Goal: Task Accomplishment & Management: Manage account settings

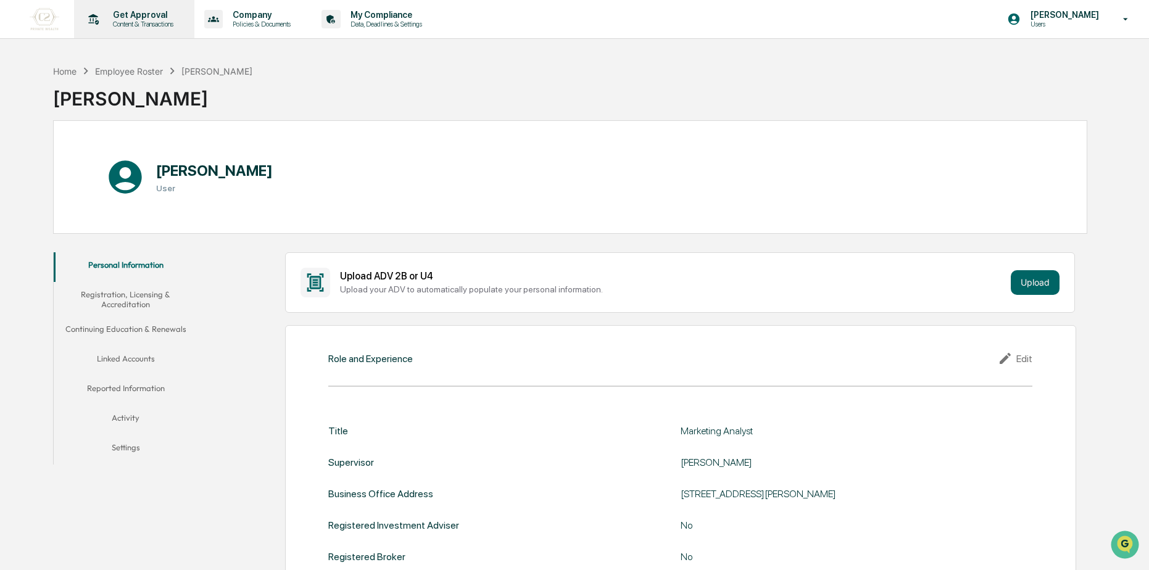
click at [133, 22] on p "Content & Transactions" at bounding box center [141, 24] width 77 height 9
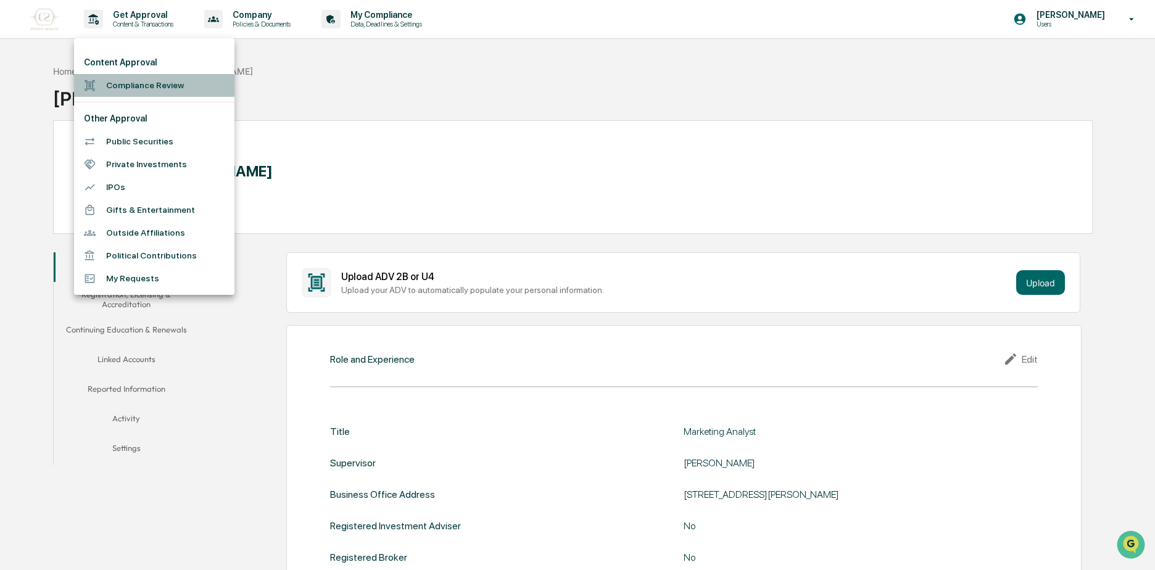
click at [127, 78] on li "Compliance Review" at bounding box center [154, 85] width 160 height 23
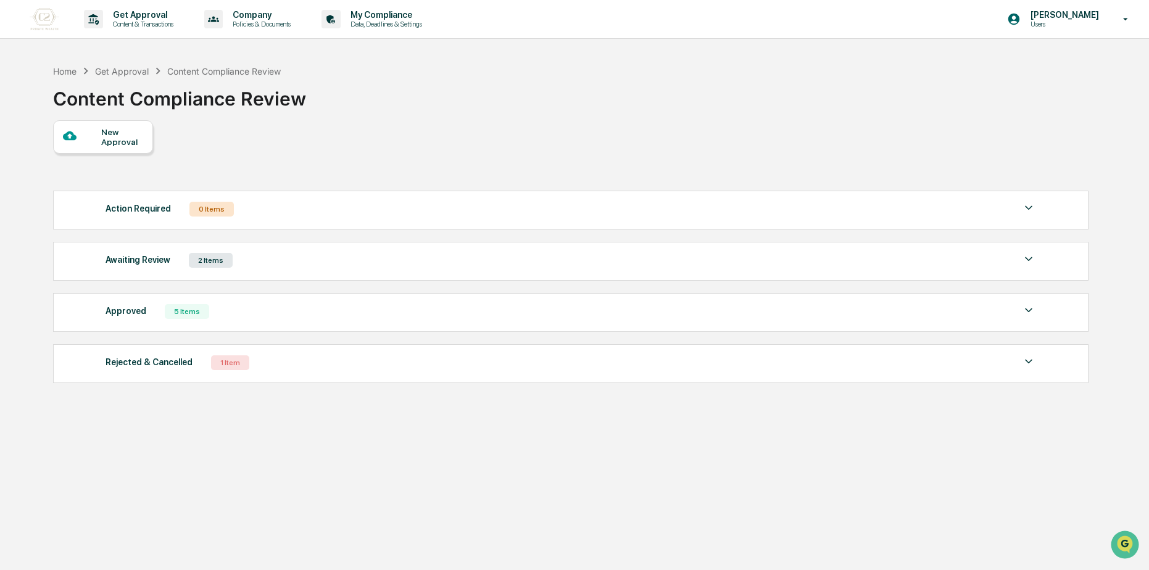
click at [259, 267] on div "Awaiting Review 2 Items" at bounding box center [571, 260] width 931 height 17
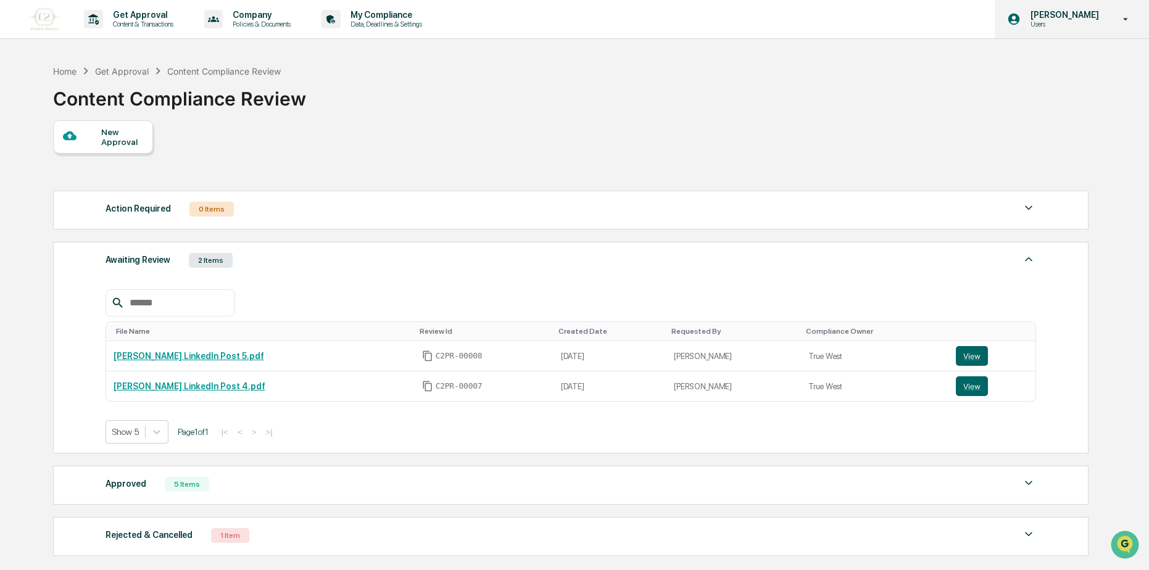
click at [1077, 23] on p "Users" at bounding box center [1063, 24] width 85 height 9
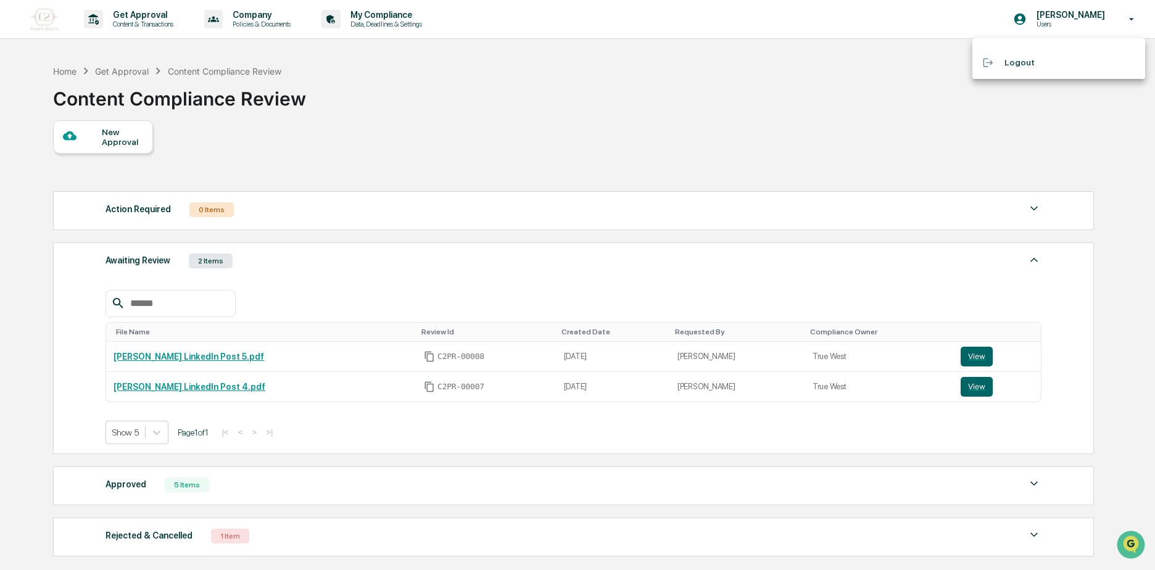
click at [780, 123] on div at bounding box center [577, 285] width 1155 height 570
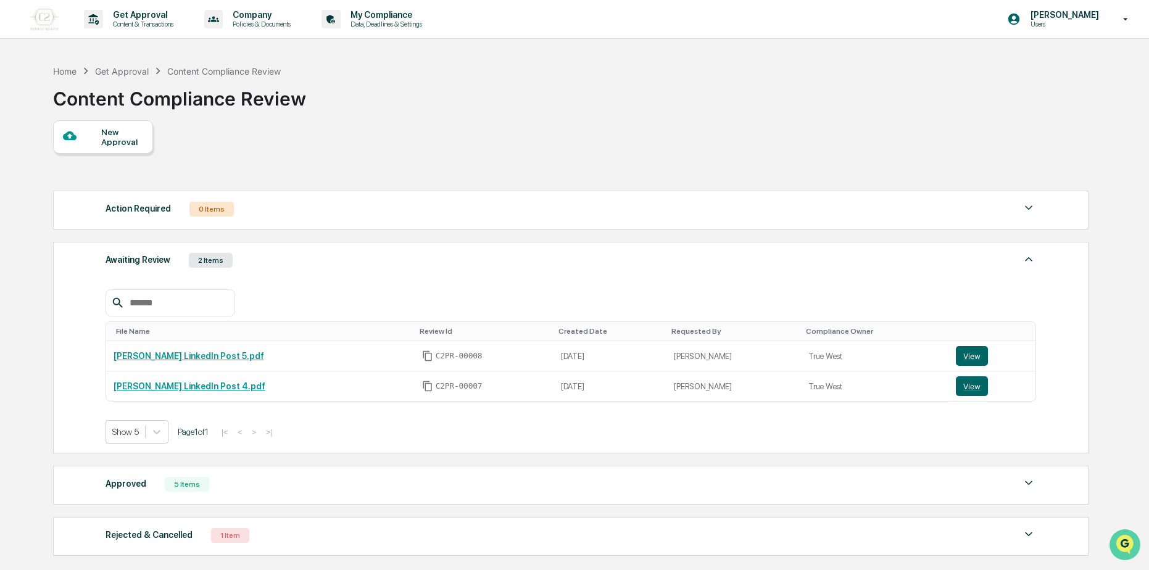
click at [1130, 544] on img "Open customer support" at bounding box center [1125, 545] width 31 height 25
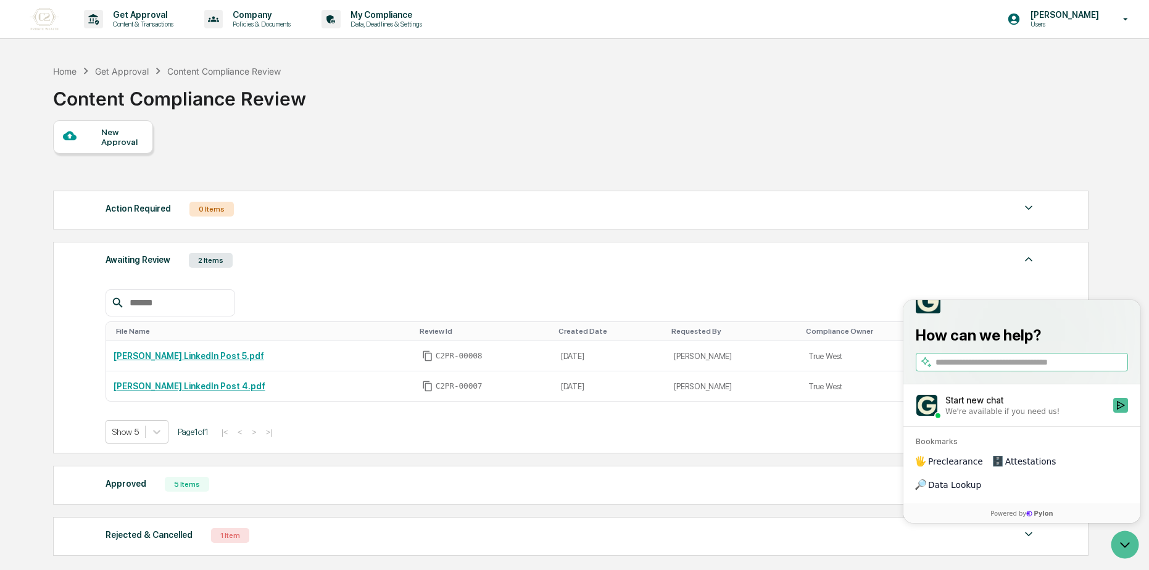
click at [324, 127] on div "New Approval Action Required 0 Items No data to display Show 5 Page 1 of 0 |< <…" at bounding box center [570, 341] width 1034 height 442
click at [141, 19] on p "Get Approval" at bounding box center [141, 15] width 77 height 10
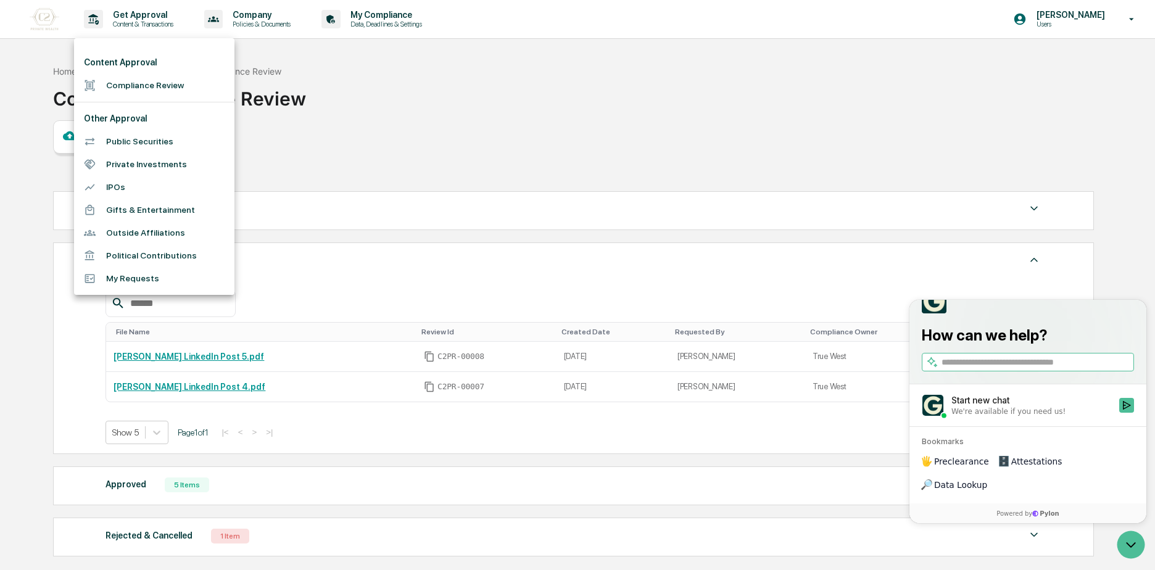
click at [33, 20] on div at bounding box center [577, 285] width 1155 height 570
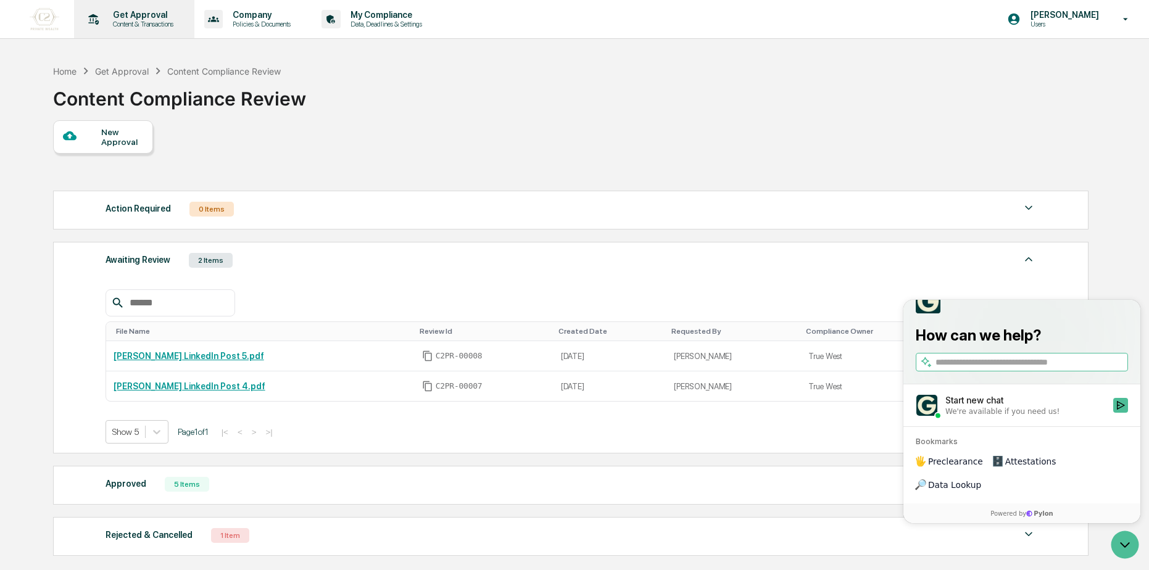
click at [113, 23] on p "Content & Transactions" at bounding box center [141, 24] width 77 height 9
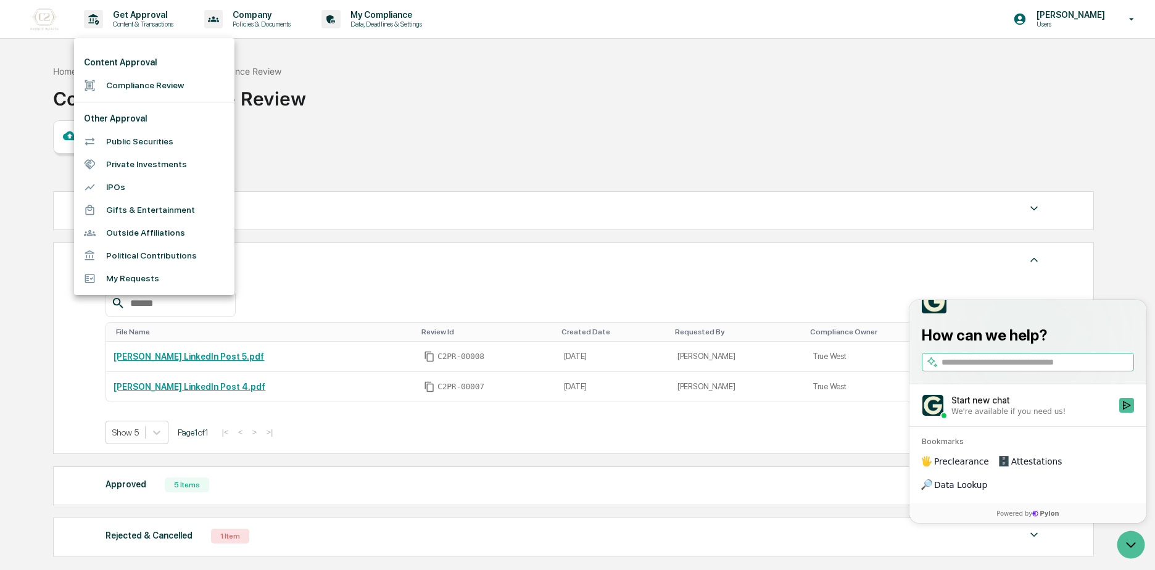
click at [222, 28] on div at bounding box center [577, 285] width 1155 height 570
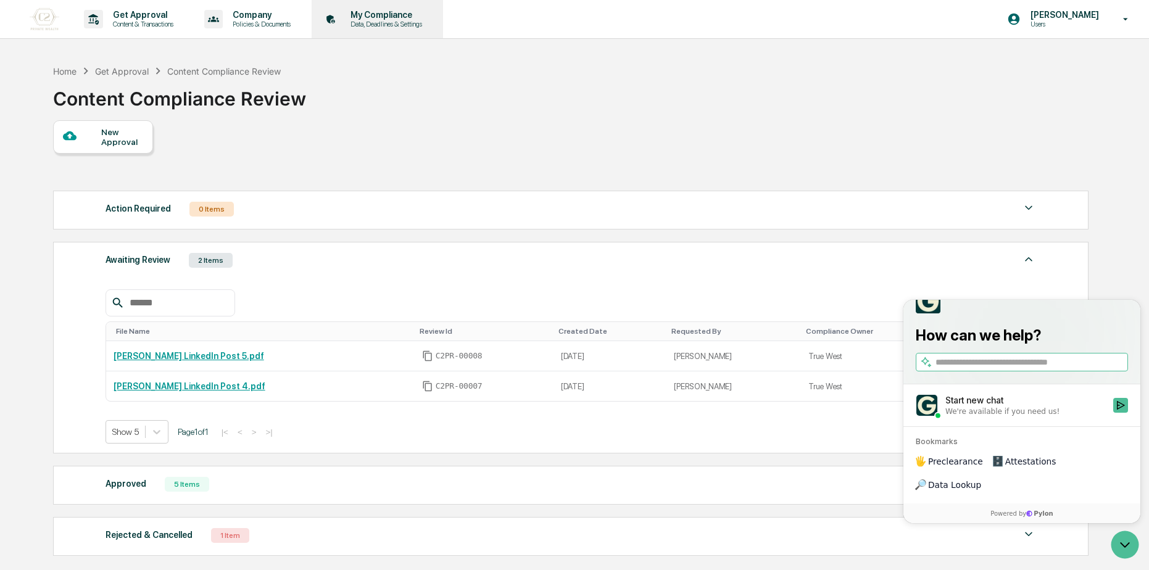
click at [391, 17] on p "My Compliance" at bounding box center [385, 15] width 88 height 10
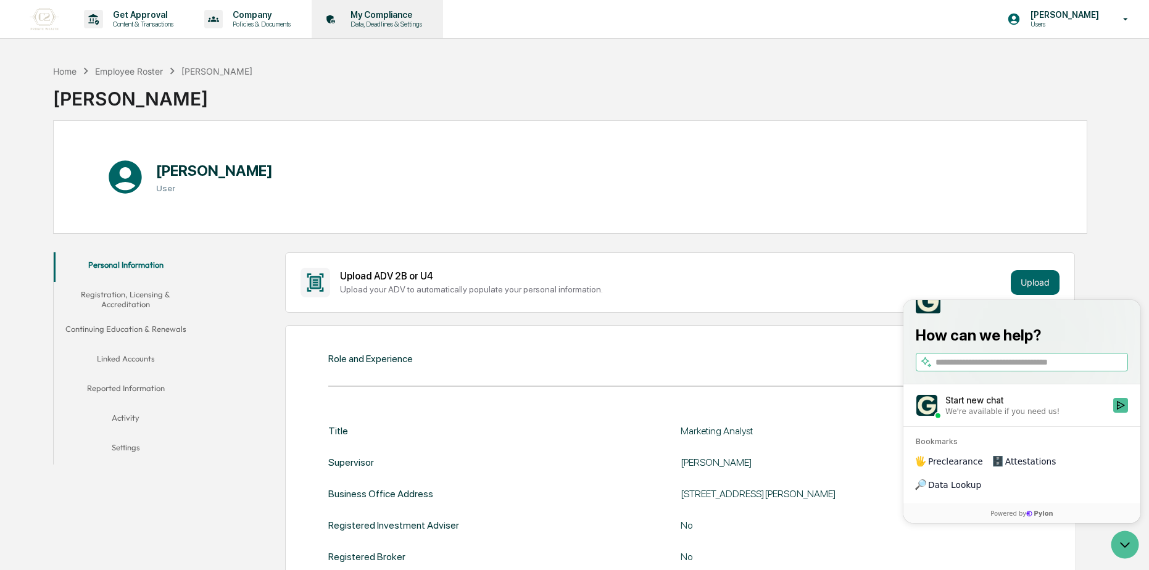
click at [394, 9] on div "My Compliance Data, Deadlines & Settings" at bounding box center [376, 19] width 119 height 38
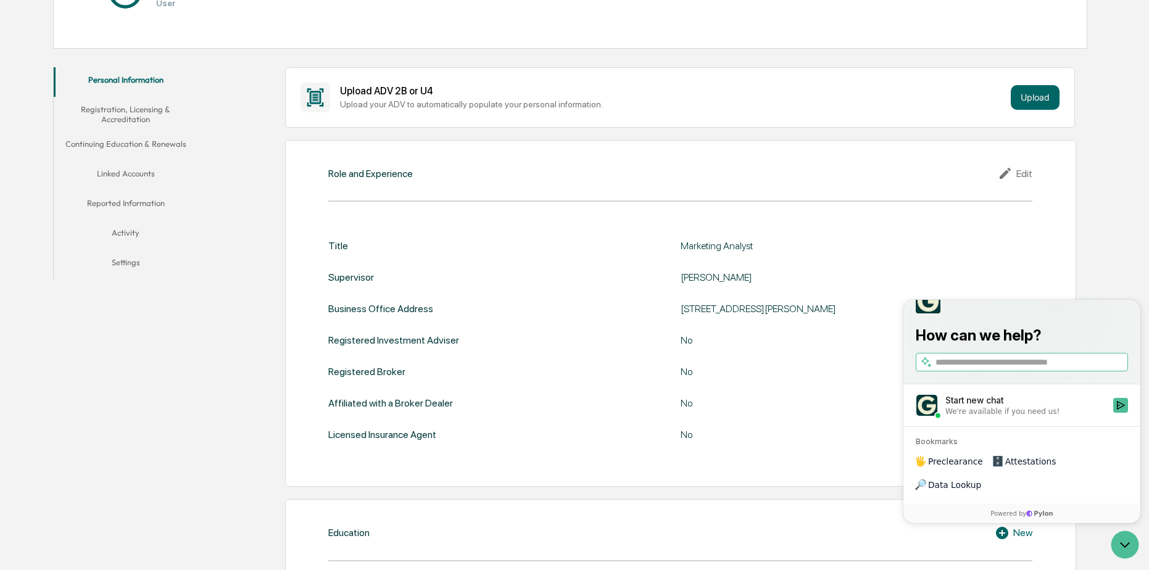
click at [128, 226] on button "Activity" at bounding box center [126, 235] width 144 height 30
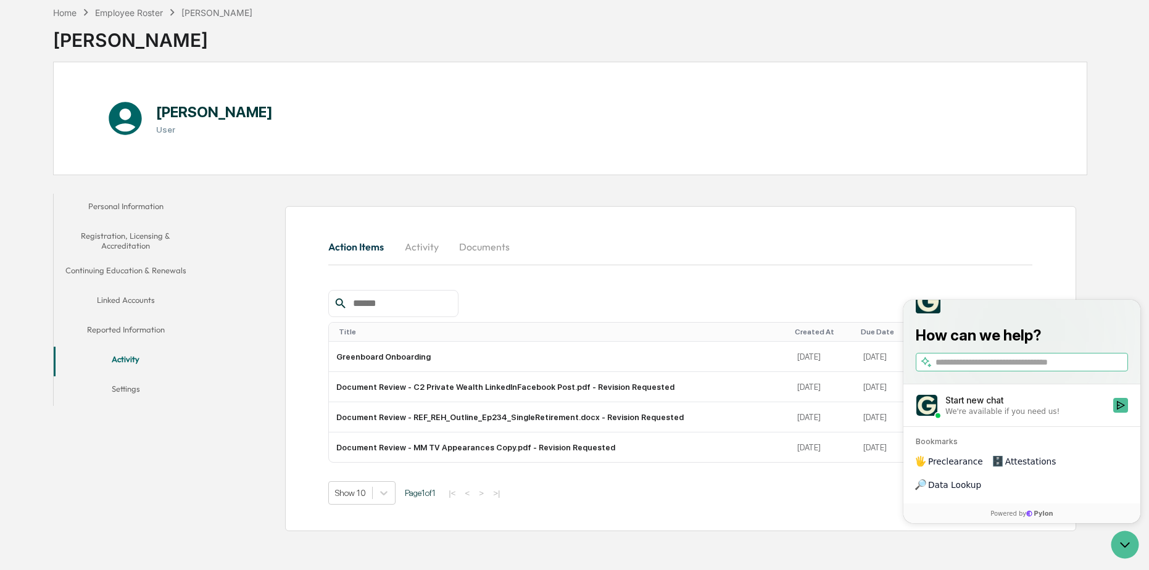
click at [125, 325] on button "Reported Information" at bounding box center [126, 332] width 144 height 30
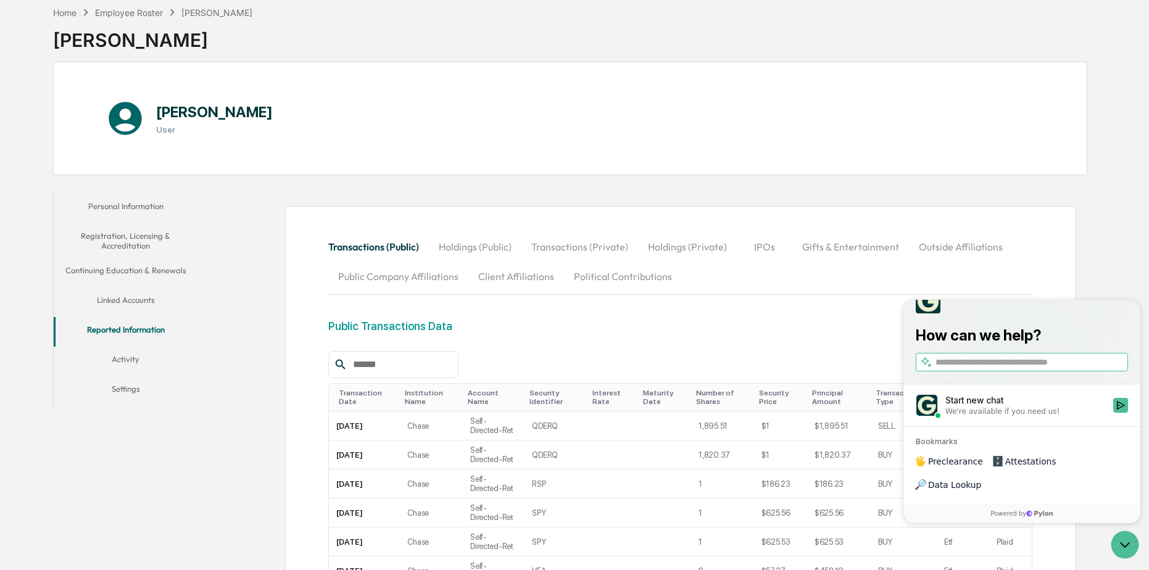
click at [104, 302] on button "Linked Accounts" at bounding box center [126, 303] width 144 height 30
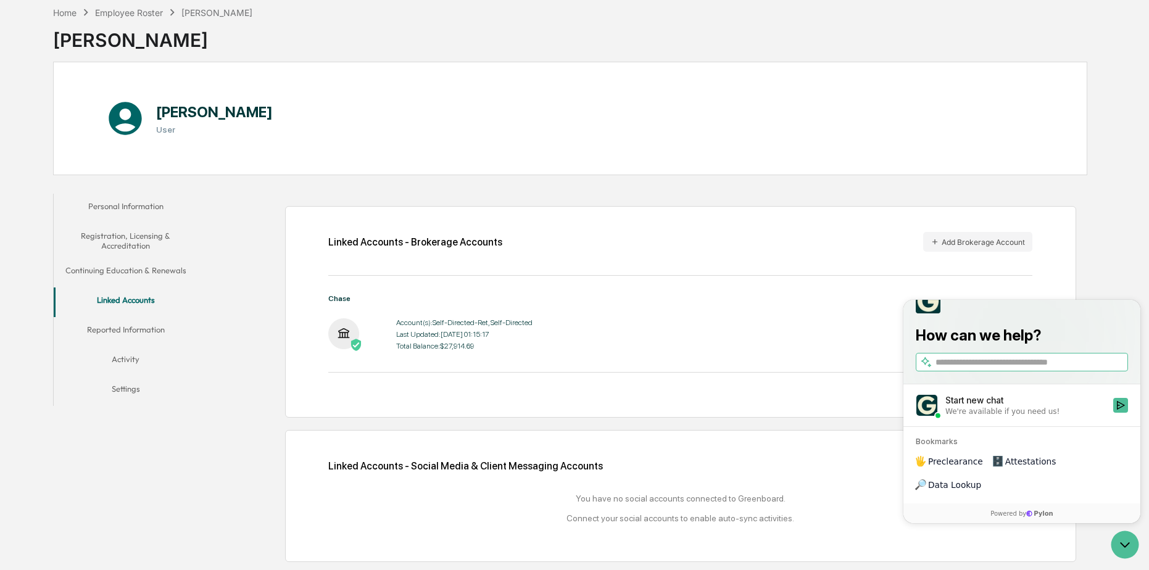
click at [130, 265] on button "Continuing Education & Renewals" at bounding box center [126, 273] width 144 height 30
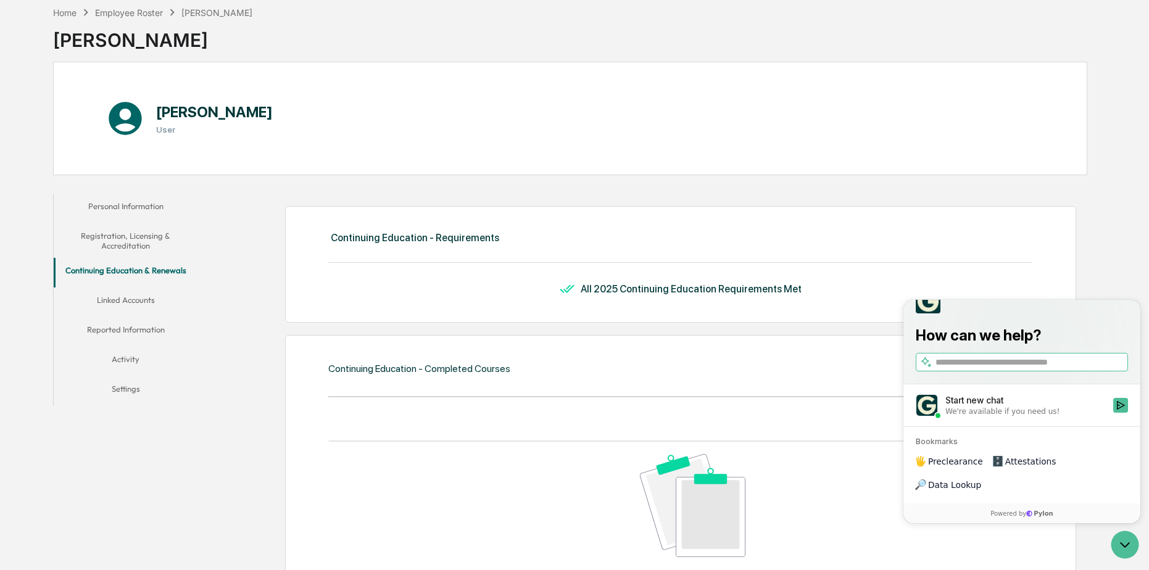
click at [140, 235] on button "Registration, Licensing & Accreditation" at bounding box center [126, 240] width 144 height 35
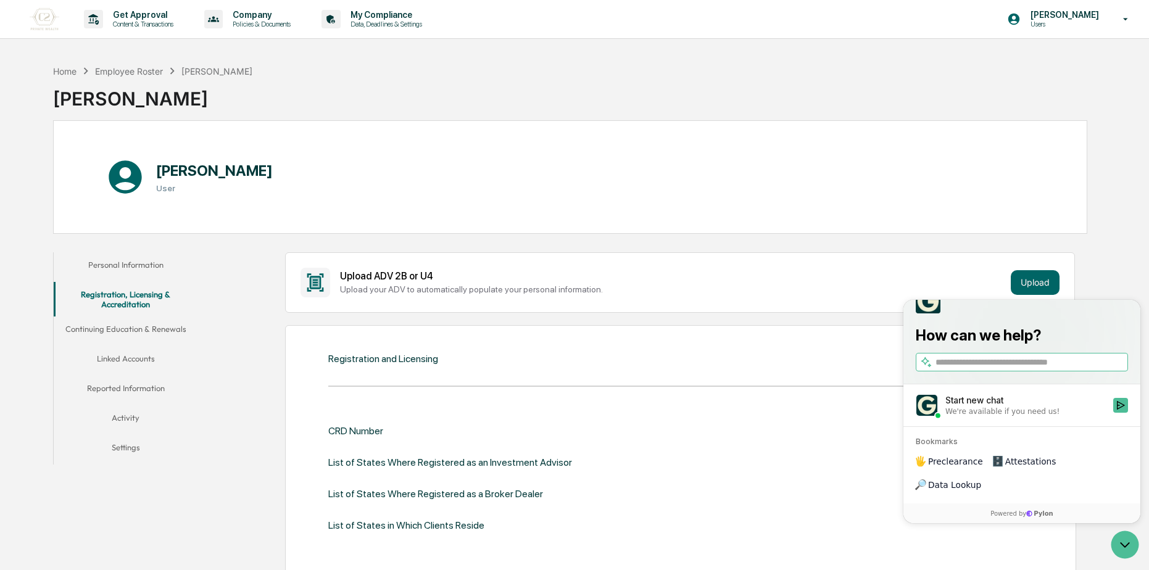
click at [155, 273] on button "Personal Information" at bounding box center [126, 267] width 144 height 30
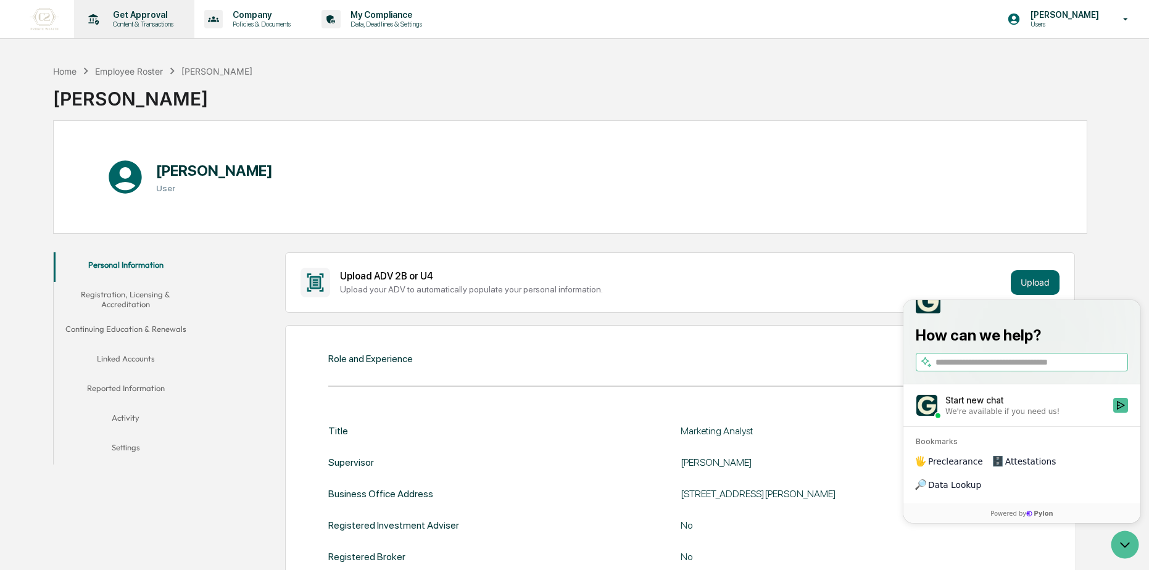
click at [150, 23] on p "Content & Transactions" at bounding box center [141, 24] width 77 height 9
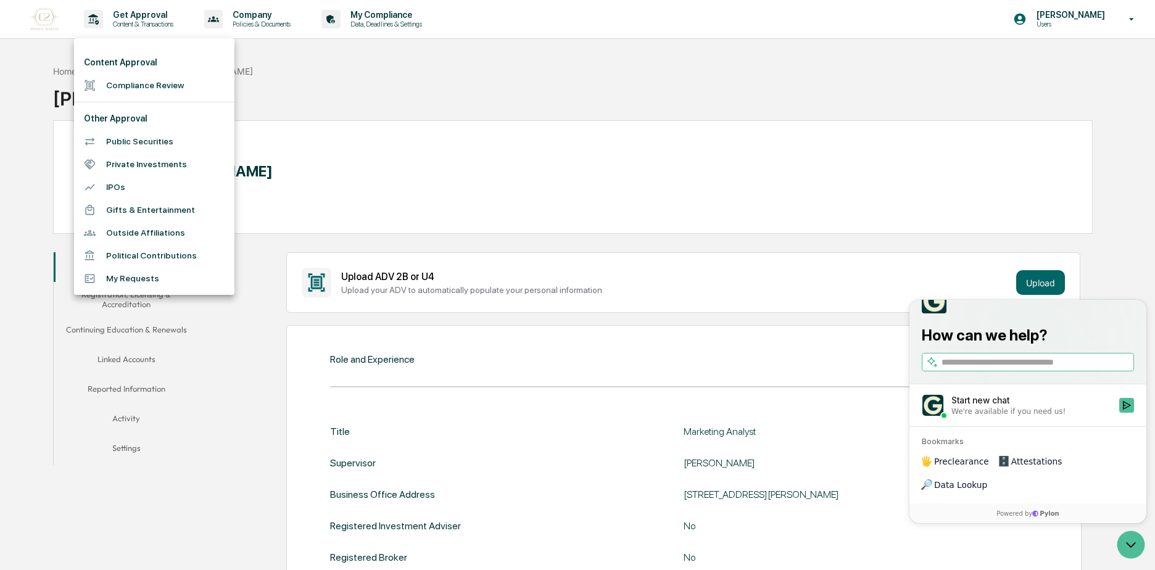
click at [174, 86] on li "Compliance Review" at bounding box center [154, 85] width 160 height 23
